Goal: Information Seeking & Learning: Find specific page/section

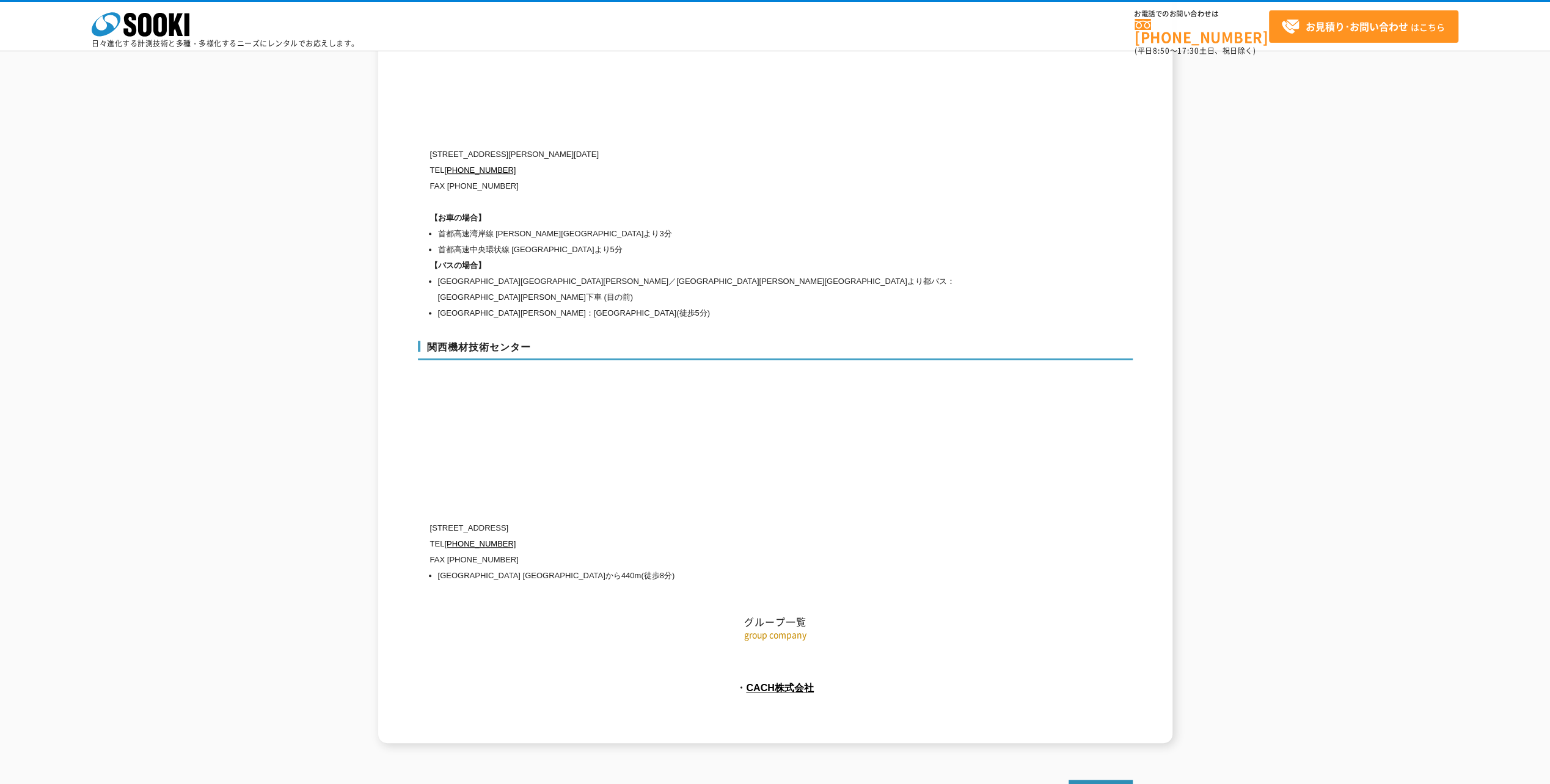
scroll to position [5258, 0]
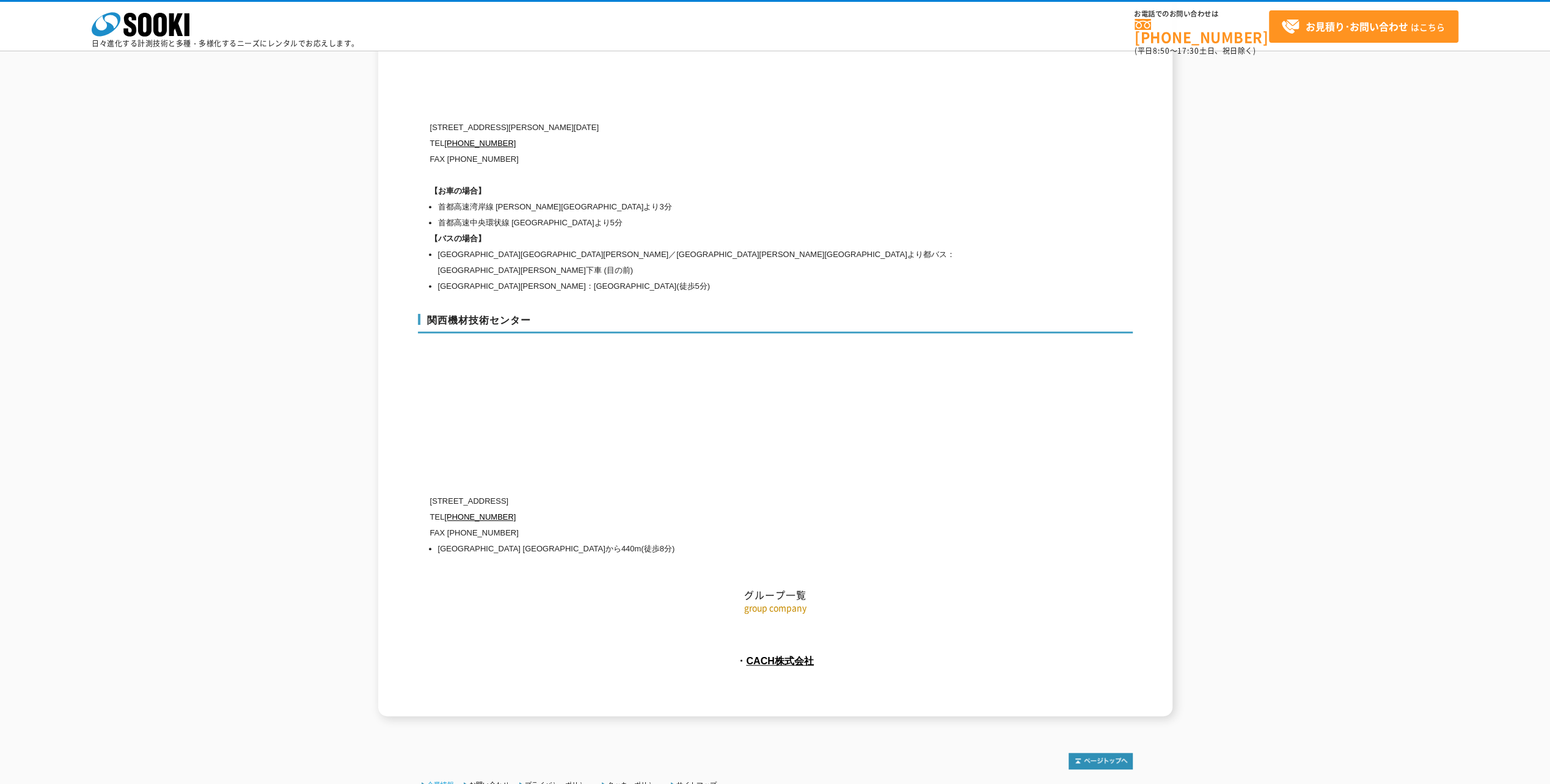
click at [446, 781] on link "企業情報" at bounding box center [440, 785] width 27 height 7
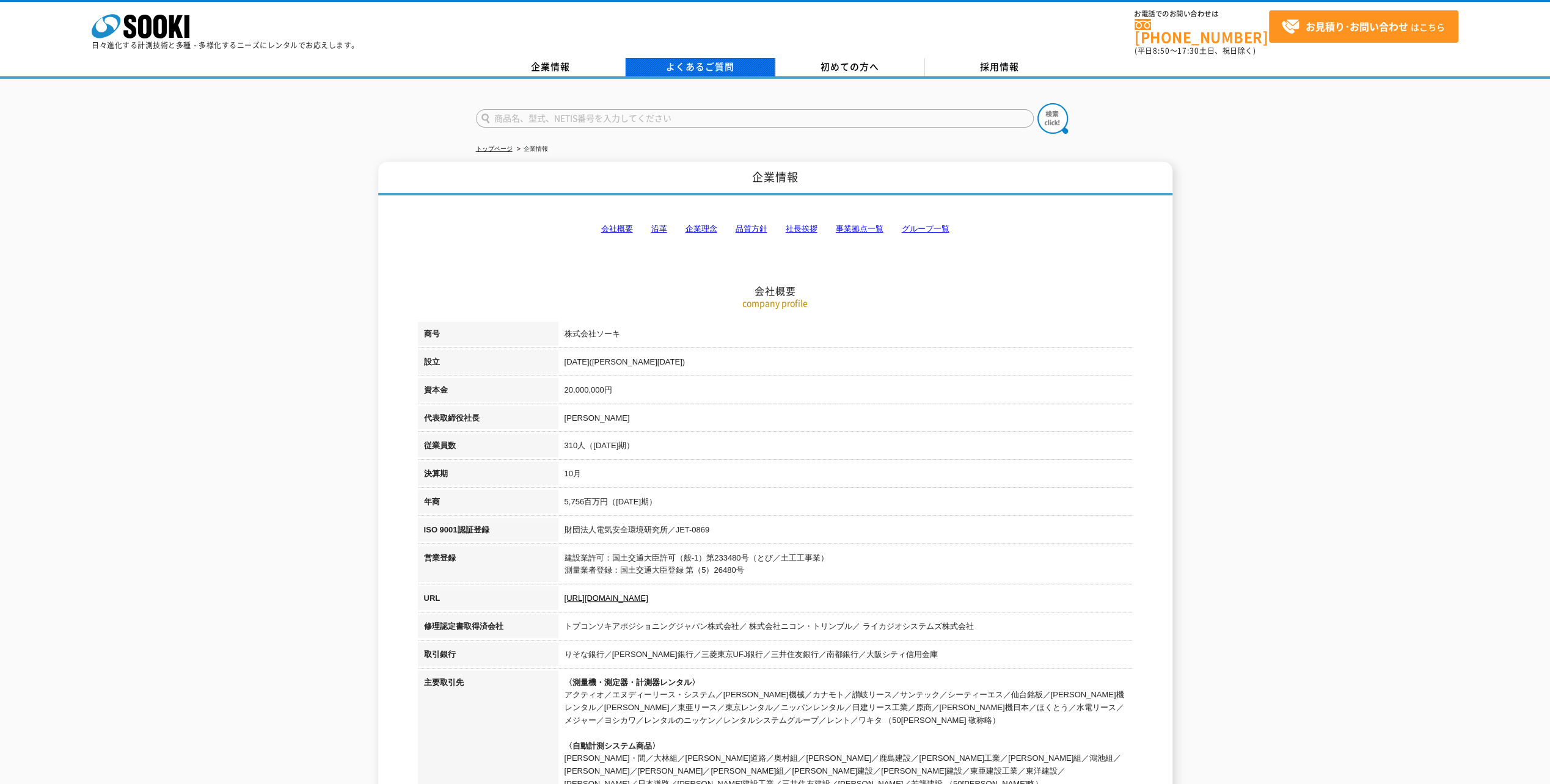
click at [719, 58] on link "よくあるご質問" at bounding box center [700, 66] width 150 height 18
